Goal: Information Seeking & Learning: Learn about a topic

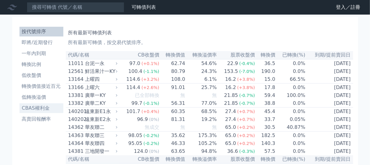
click at [32, 112] on li "CBAS權利金" at bounding box center [41, 108] width 44 height 7
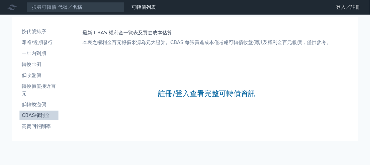
click at [0, 0] on icon at bounding box center [0, 0] width 0 height 0
click at [0, 0] on link "登入／註冊" at bounding box center [0, 0] width 0 height 0
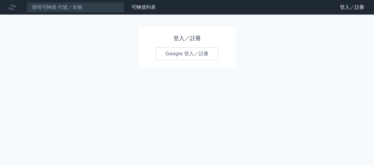
click at [183, 60] on link "Google 登入／註冊" at bounding box center [187, 54] width 63 height 13
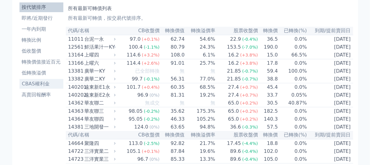
click at [32, 88] on li "CBAS權利金" at bounding box center [41, 83] width 44 height 7
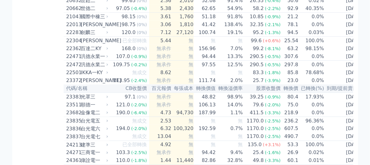
scroll to position [390, 0]
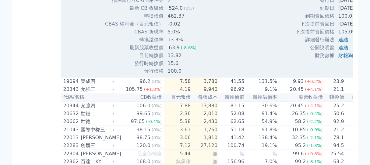
scroll to position [414, 0]
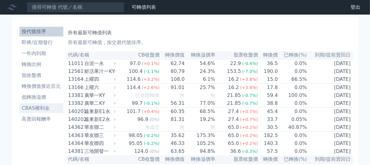
click at [25, 112] on li "CBAS權利金" at bounding box center [41, 108] width 44 height 7
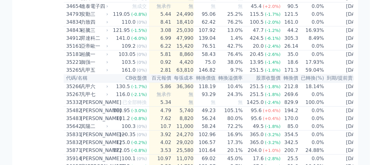
scroll to position [1242, 0]
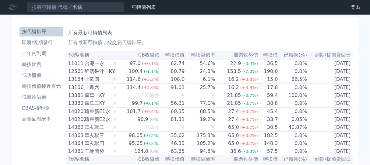
click at [0, 0] on icon at bounding box center [0, 0] width 0 height 0
click at [0, 0] on div at bounding box center [0, 0] width 0 height 0
click at [29, 112] on li "CBAS權利金" at bounding box center [41, 108] width 44 height 7
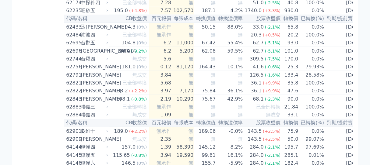
scroll to position [2339, 0]
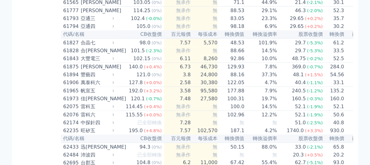
scroll to position [2388, 0]
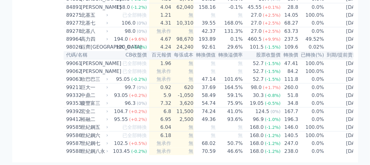
scroll to position [3557, 0]
